Goal: Navigation & Orientation: Understand site structure

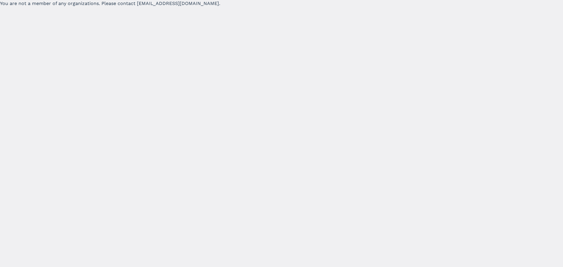
click at [187, 75] on div "You are not a member of any organizations. Please contact support@ridereport.co…" at bounding box center [281, 133] width 563 height 267
